Goal: Task Accomplishment & Management: Use online tool/utility

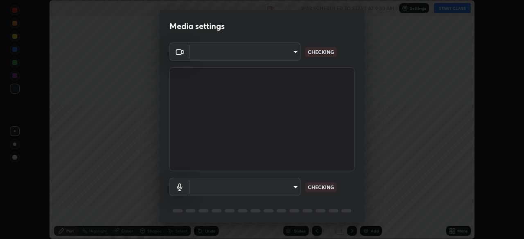
click at [450, 10] on div "Media settings ​ CHECKING ​ CHECKING 1 / 5 Next" at bounding box center [262, 119] width 524 height 239
click at [294, 185] on body "Erase all Morphology 14 Recording WAS SCHEDULED TO START AT 9:30 AM Settings ST…" at bounding box center [262, 119] width 524 height 239
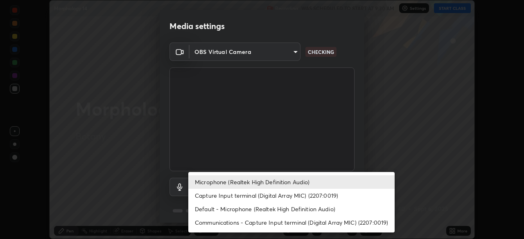
type input "c7661abdb2026871ead36f205add4b28eed2acd2256a3062a57d90756d6a7fda"
type input "96fcf24ad01b3a7b421b329ab36215e194257b873513e221a7a03126c554046f"
click at [305, 184] on li "Microphone (Realtek High Definition Audio)" at bounding box center [291, 181] width 206 height 13
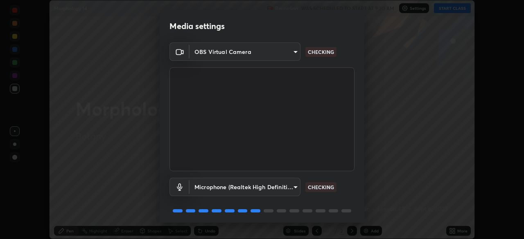
click at [382, 96] on div "Media settings OBS Virtual Camera c7661abdb2026871ead36f205add4b28eed2acd2256a3…" at bounding box center [262, 119] width 524 height 239
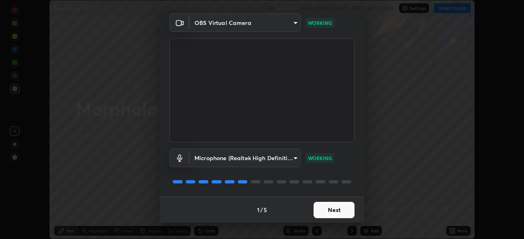
click at [342, 211] on button "Next" at bounding box center [333, 210] width 41 height 16
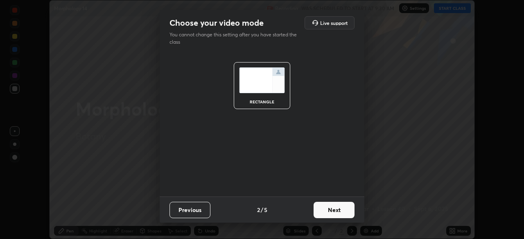
scroll to position [0, 0]
click at [342, 211] on button "Next" at bounding box center [333, 210] width 41 height 16
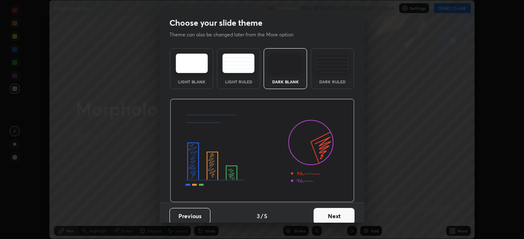
click at [344, 211] on button "Next" at bounding box center [333, 216] width 41 height 16
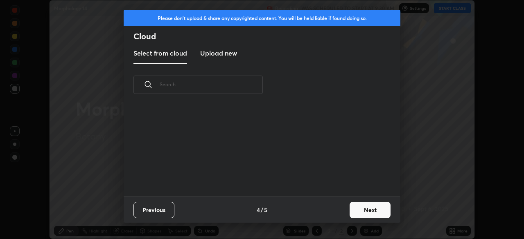
click at [350, 210] on button "Next" at bounding box center [369, 210] width 41 height 16
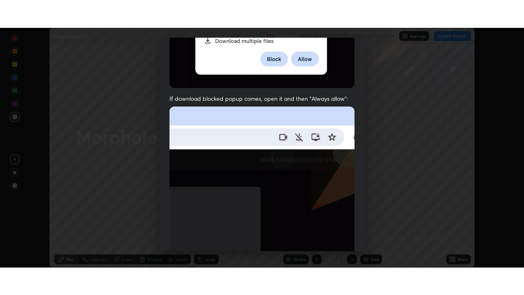
scroll to position [196, 0]
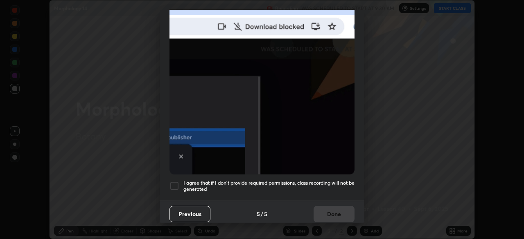
click at [325, 181] on h5 "I agree that if I don't provide required permissions, class recording will not …" at bounding box center [268, 186] width 171 height 13
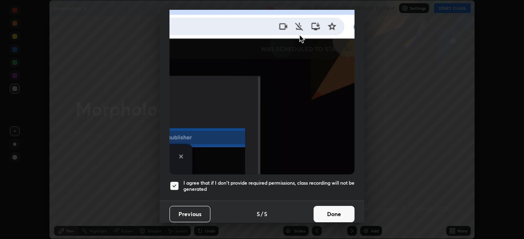
click at [340, 211] on button "Done" at bounding box center [333, 214] width 41 height 16
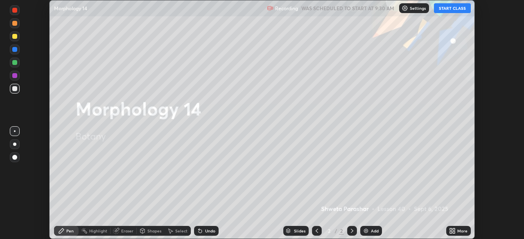
click at [455, 8] on button "START CLASS" at bounding box center [452, 8] width 37 height 10
click at [464, 230] on div "More" at bounding box center [462, 231] width 10 height 4
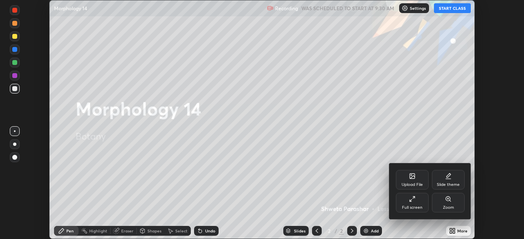
click at [420, 198] on div "Full screen" at bounding box center [412, 203] width 33 height 20
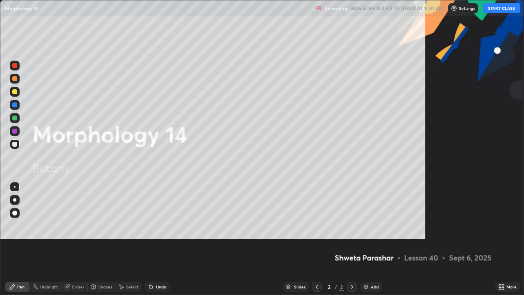
scroll to position [295, 524]
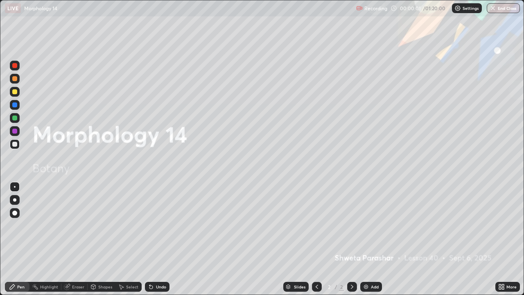
click at [373, 239] on div "Add" at bounding box center [371, 286] width 22 height 10
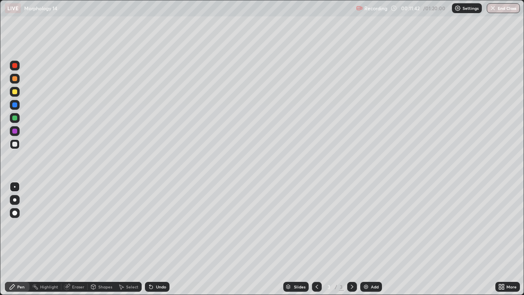
click at [506, 239] on div "More" at bounding box center [511, 286] width 10 height 4
